Goal: Information Seeking & Learning: Learn about a topic

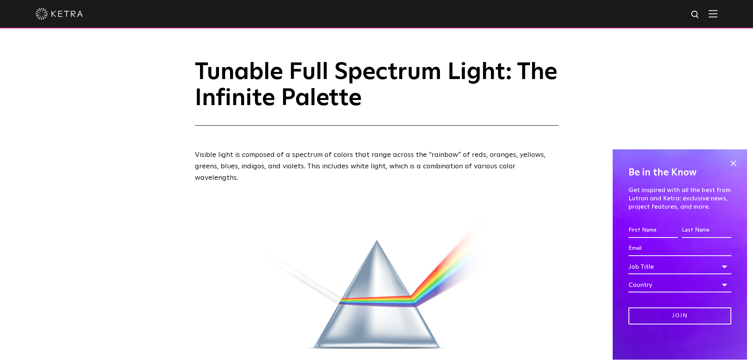
click at [722, 20] on div at bounding box center [376, 14] width 753 height 28
click at [717, 16] on img at bounding box center [713, 14] width 9 height 8
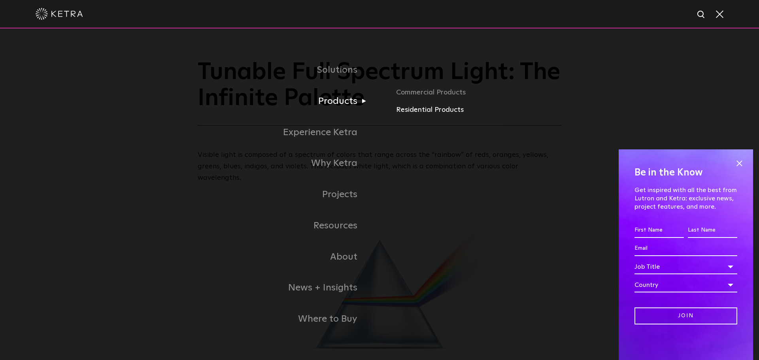
click at [418, 109] on link "Residential Products" at bounding box center [520, 109] width 248 height 11
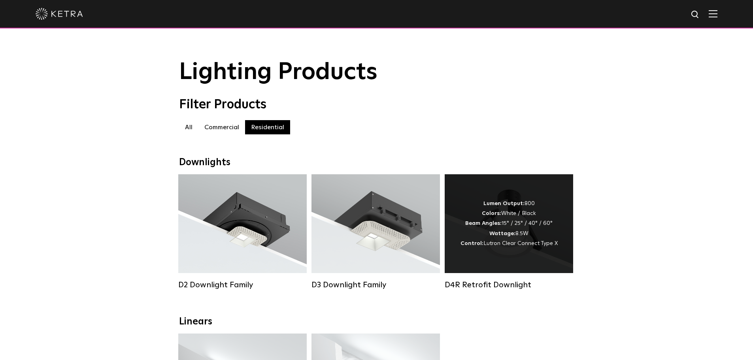
click at [553, 210] on div "Lumen Output: 800 Colors: White / Black Beam Angles: 15° / 25° / 40° / 60° Watt…" at bounding box center [508, 224] width 97 height 50
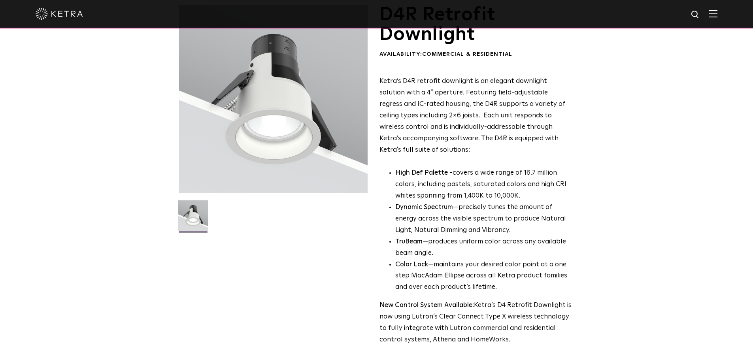
scroll to position [58, 0]
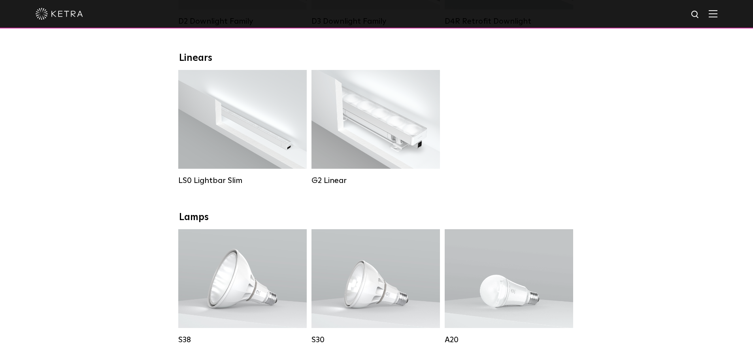
scroll to position [483, 0]
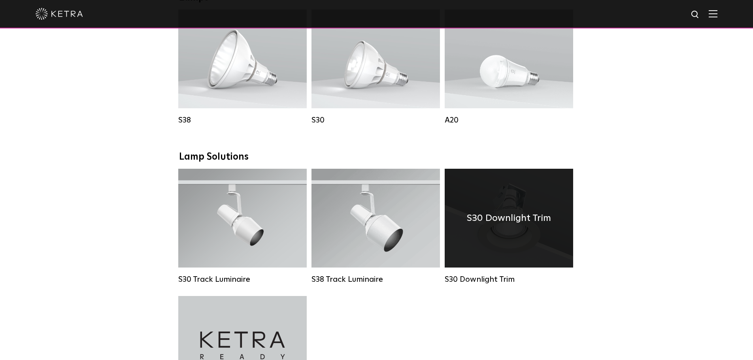
click at [524, 223] on h4 "S30 Downlight Trim" at bounding box center [509, 218] width 84 height 15
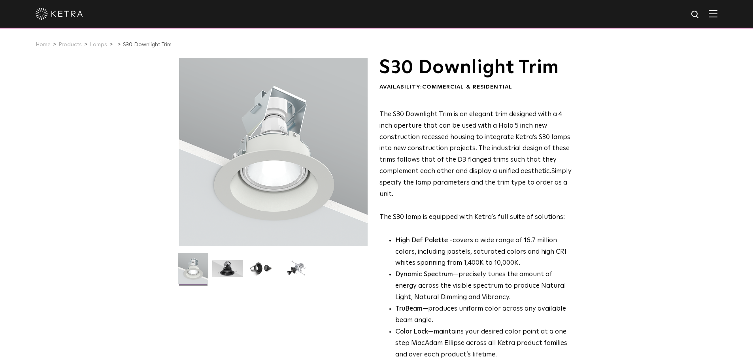
click at [532, 195] on p "The S30 Downlight Trim is an elegant trim designed with a 4 inch aperture that …" at bounding box center [475, 166] width 192 height 114
